Goal: Transaction & Acquisition: Subscribe to service/newsletter

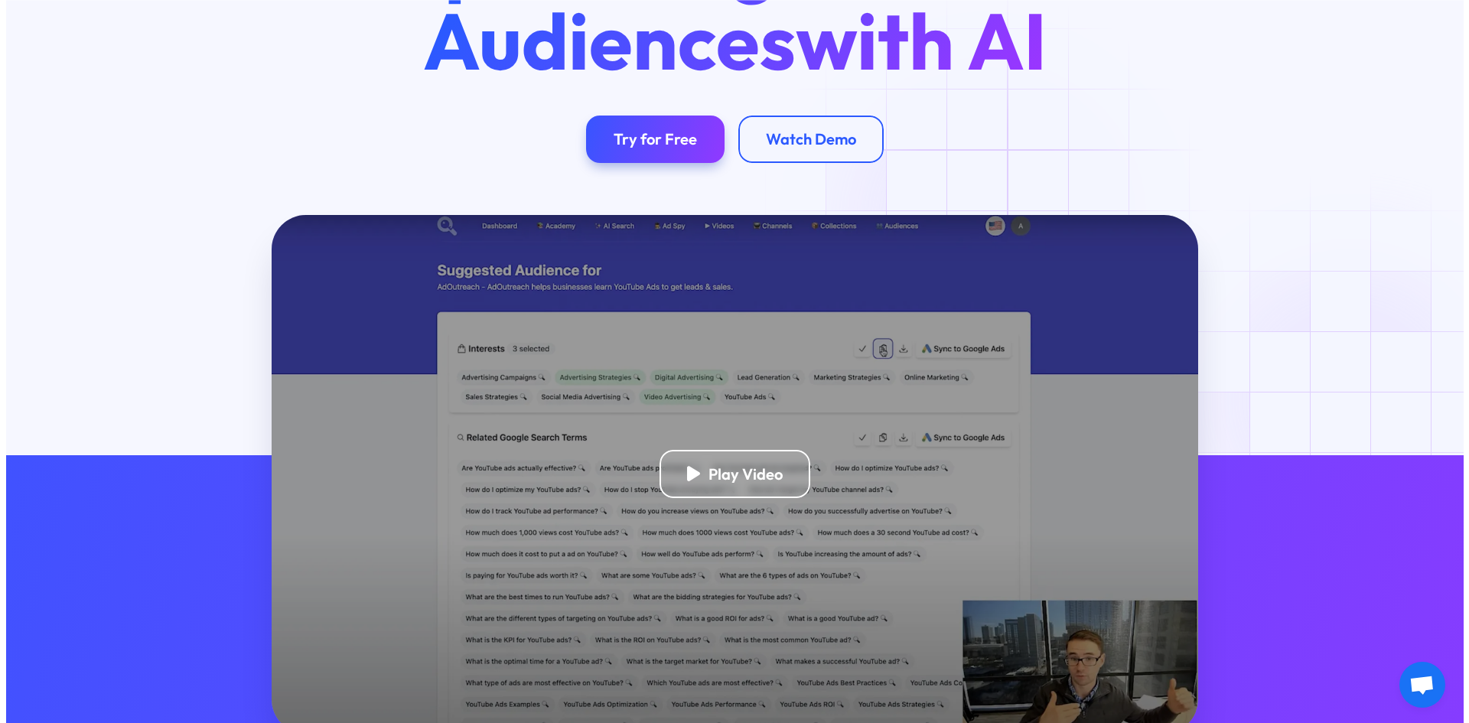
scroll to position [230, 0]
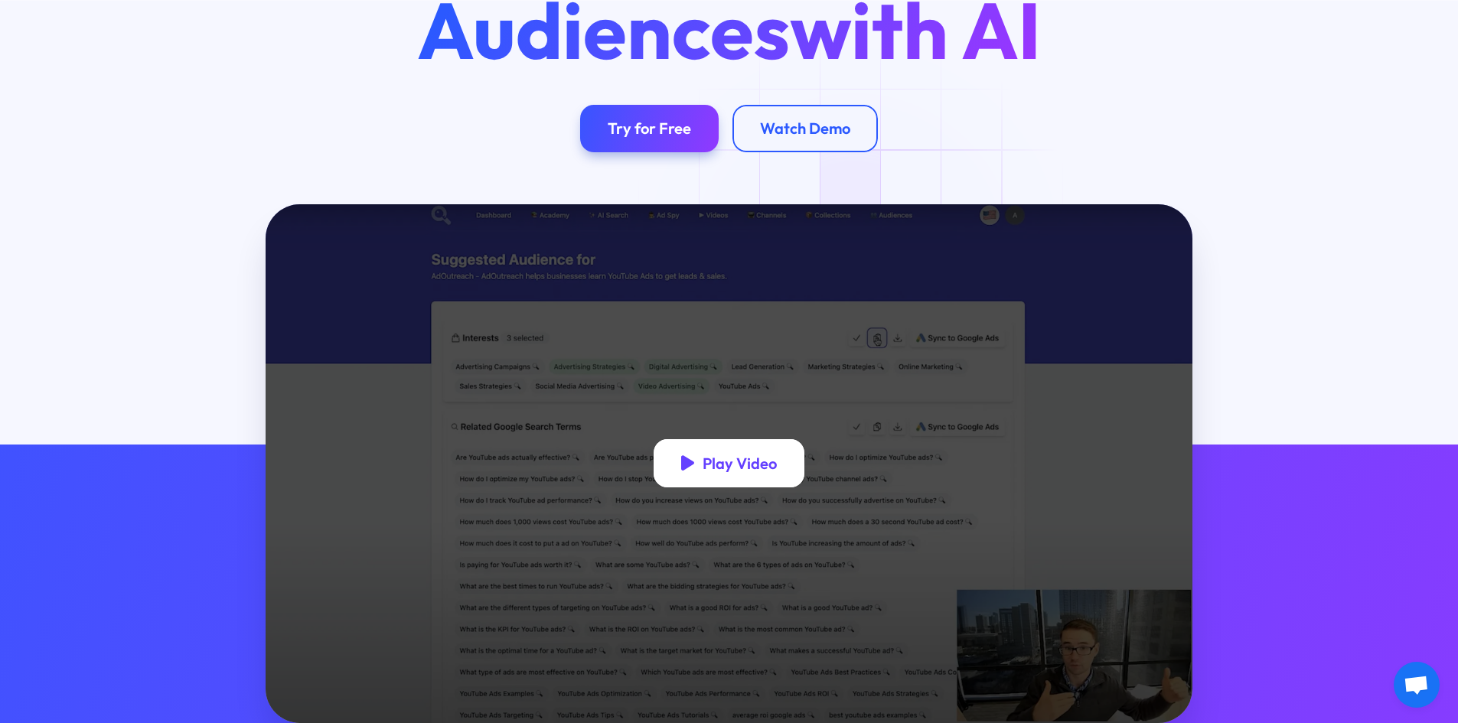
click at [713, 465] on div "Play Video" at bounding box center [740, 463] width 74 height 19
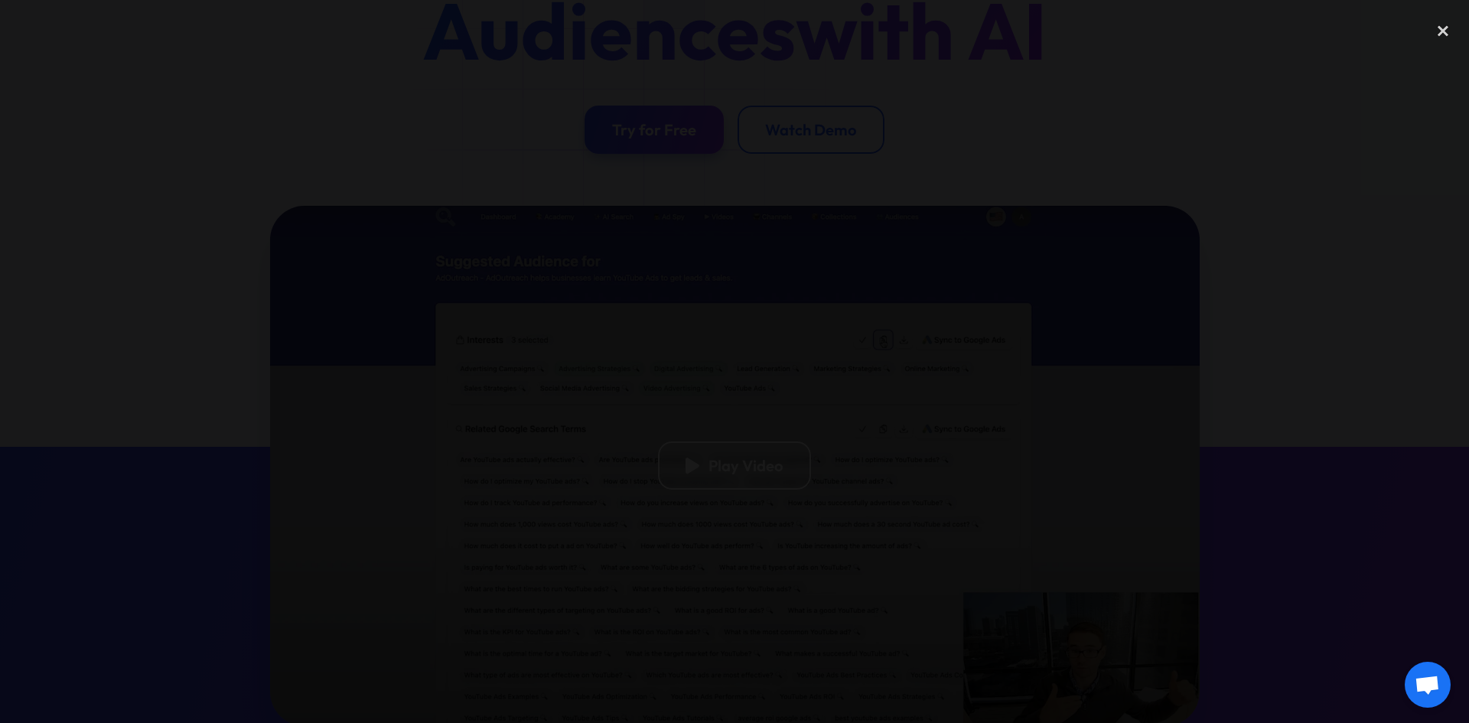
click at [358, 194] on div at bounding box center [734, 362] width 1469 height 694
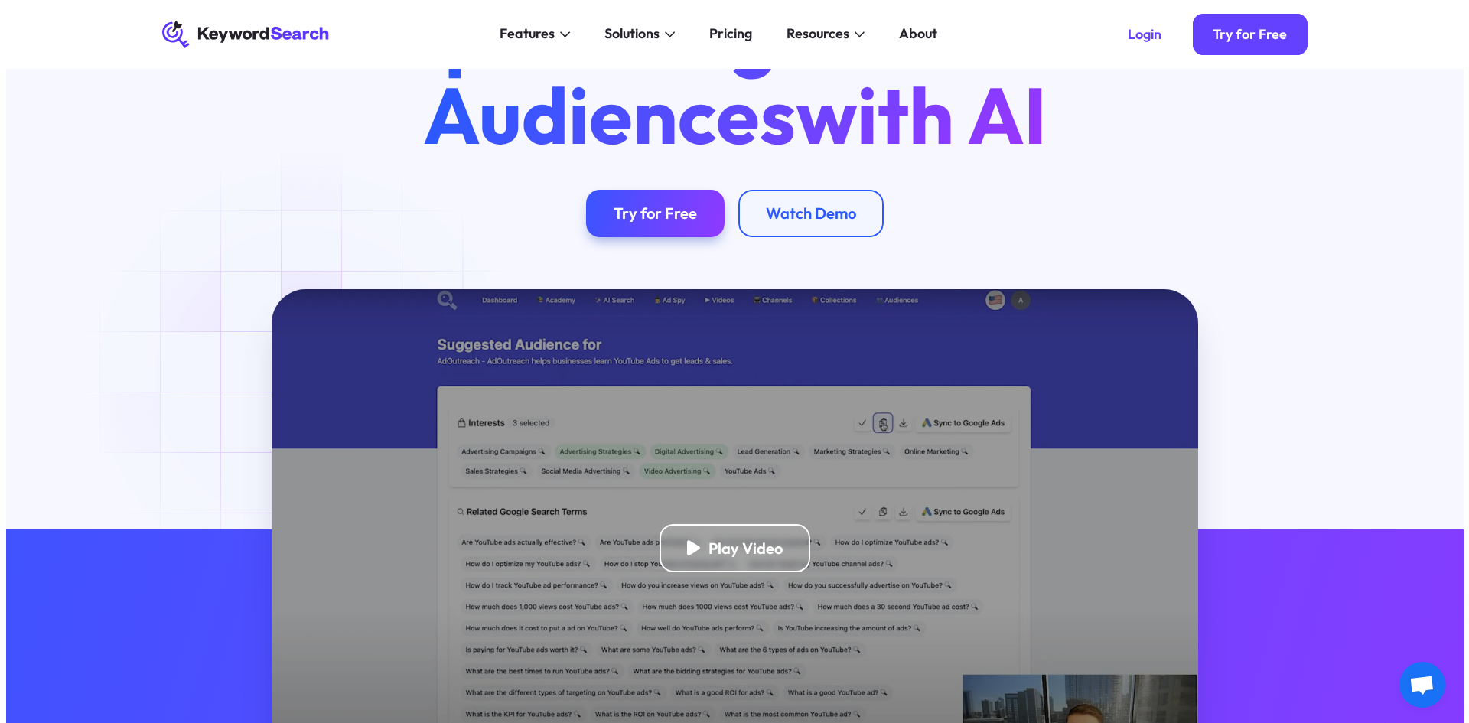
scroll to position [0, 0]
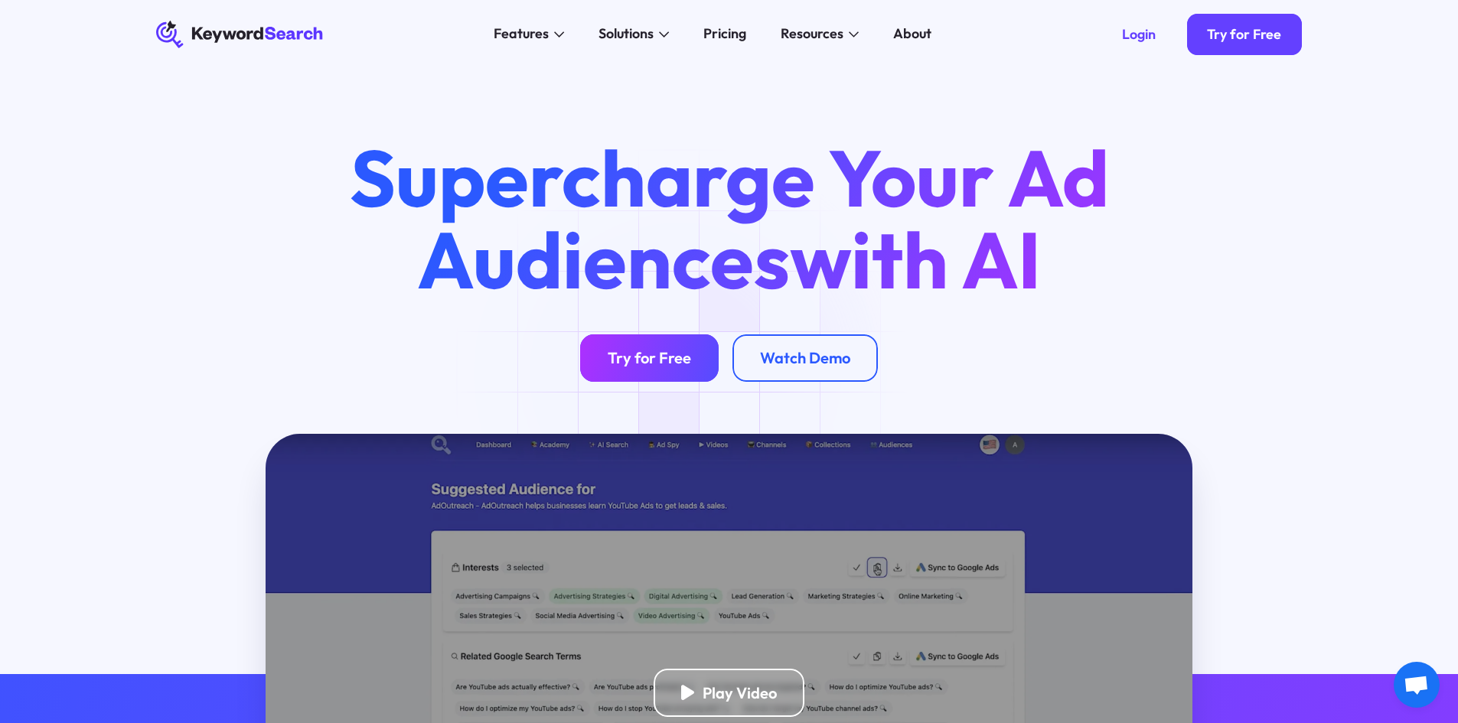
click at [686, 373] on link "Try for Free" at bounding box center [649, 358] width 139 height 48
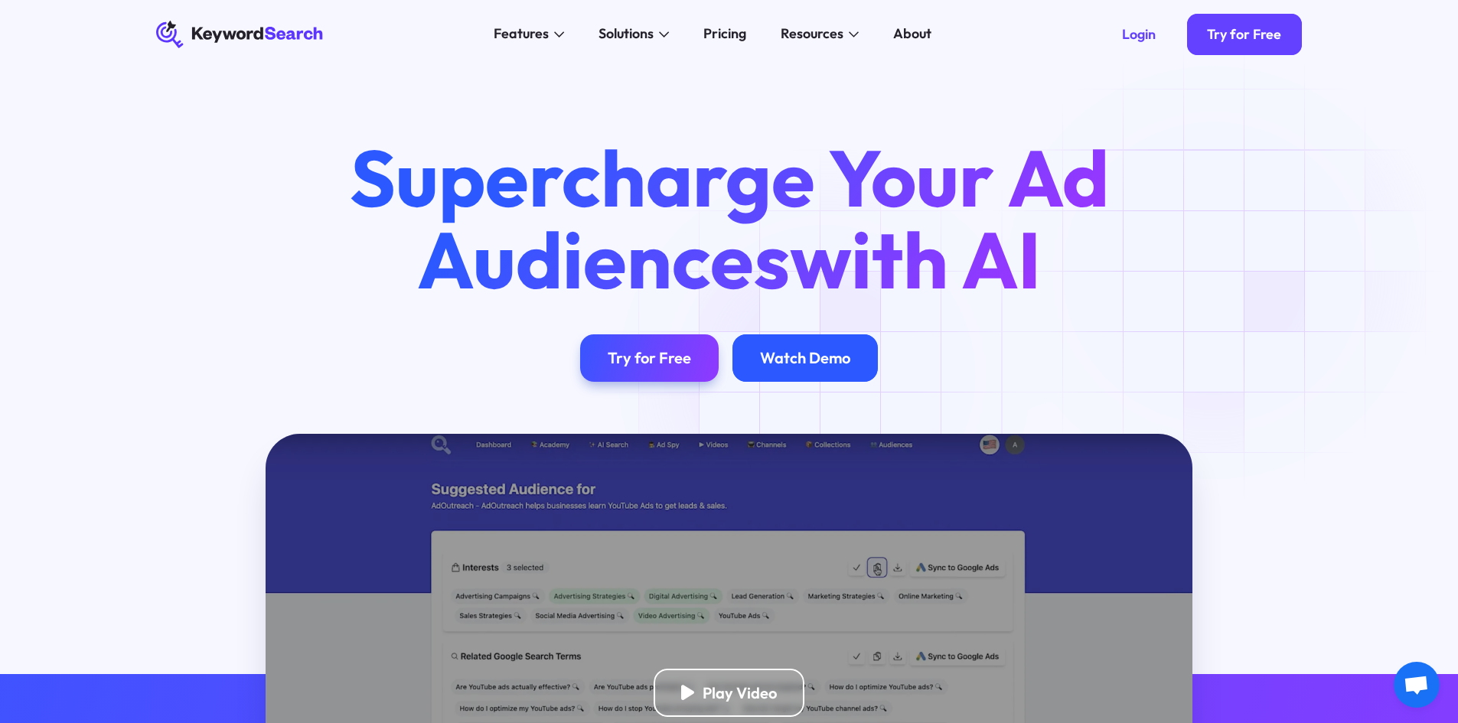
click at [831, 376] on div "Watch Demo" at bounding box center [804, 358] width 145 height 48
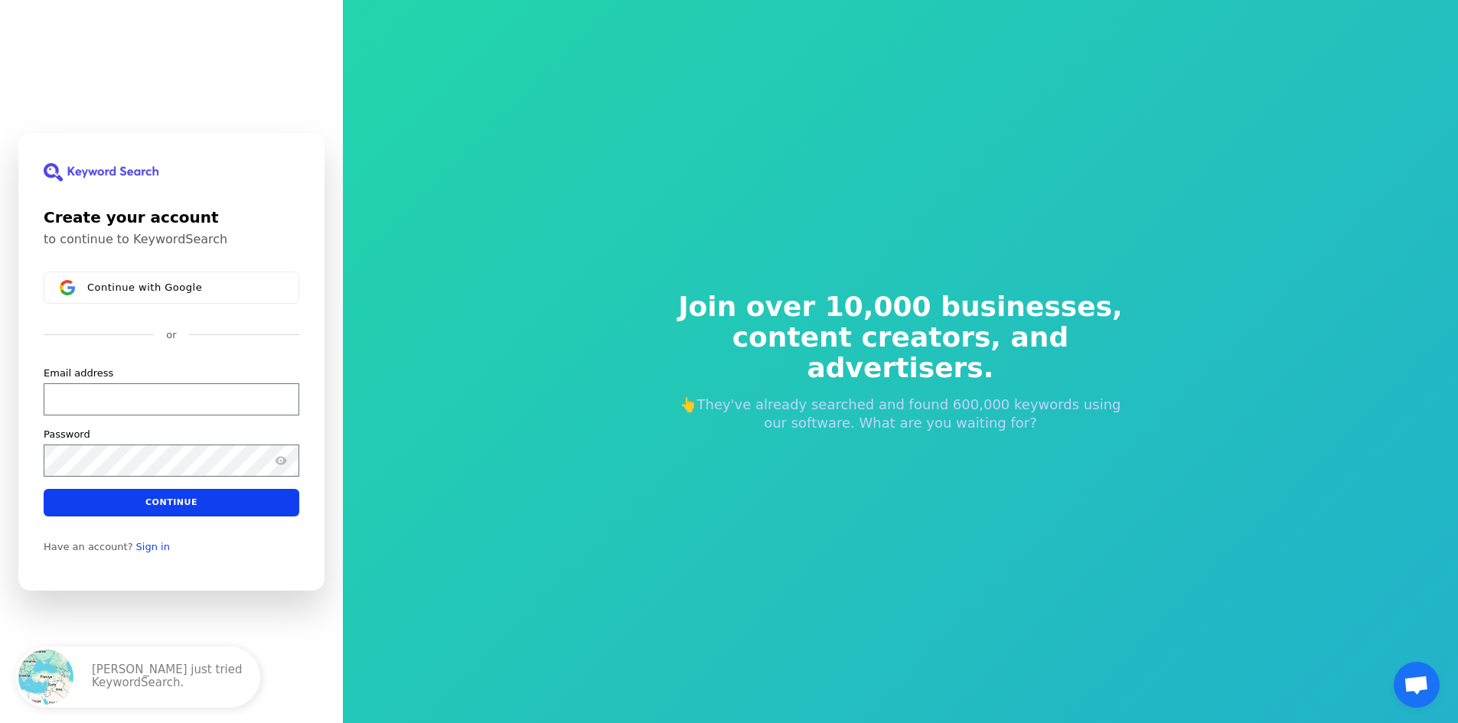
click at [993, 426] on div "Join over 10,000 businesses, content creators, and advertisers. 👆They've alread…" at bounding box center [901, 361] width 514 height 263
click at [261, 624] on div "Create your account to continue to KeywordSearch Continue with Google or Email …" at bounding box center [171, 361] width 343 height 723
